Goal: Transaction & Acquisition: Obtain resource

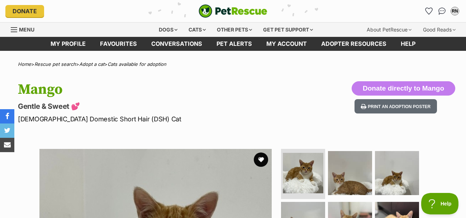
click at [214, 13] on img "PetRescue" at bounding box center [233, 11] width 69 height 14
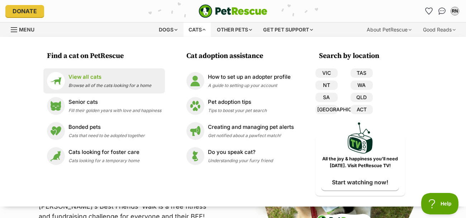
click at [138, 84] on span "Browse all of the cats looking for a home" at bounding box center [110, 85] width 83 height 5
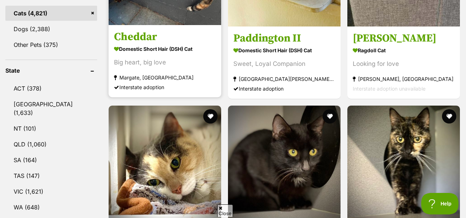
scroll to position [321, 0]
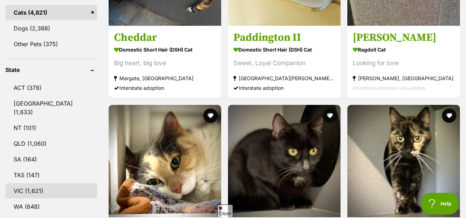
click at [38, 184] on link "VIC (1,621)" at bounding box center [51, 191] width 92 height 15
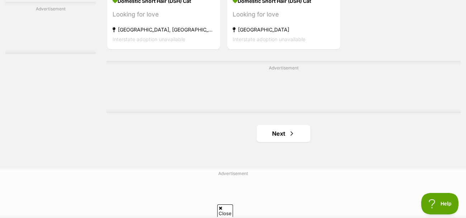
scroll to position [1663, 0]
click at [289, 138] on span "Next page" at bounding box center [291, 134] width 7 height 9
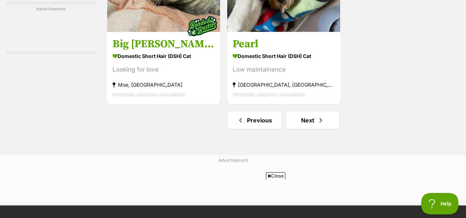
scroll to position [1678, 0]
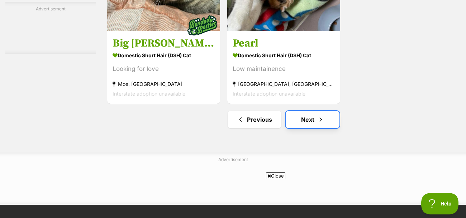
click at [311, 121] on link "Next" at bounding box center [313, 119] width 54 height 17
